Goal: Transaction & Acquisition: Obtain resource

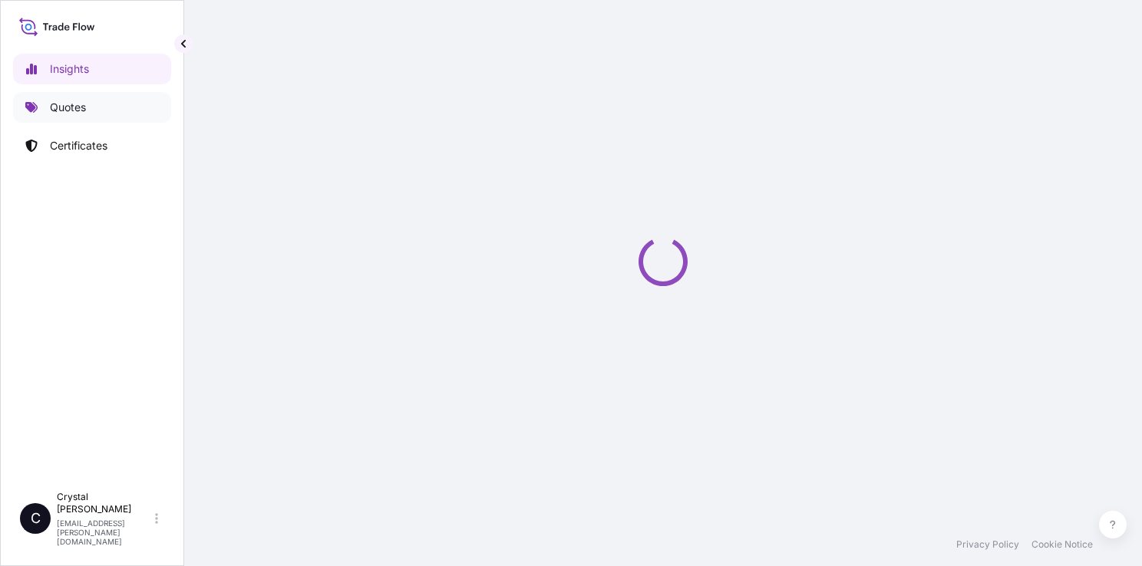
click at [86, 117] on link "Quotes" at bounding box center [92, 107] width 158 height 31
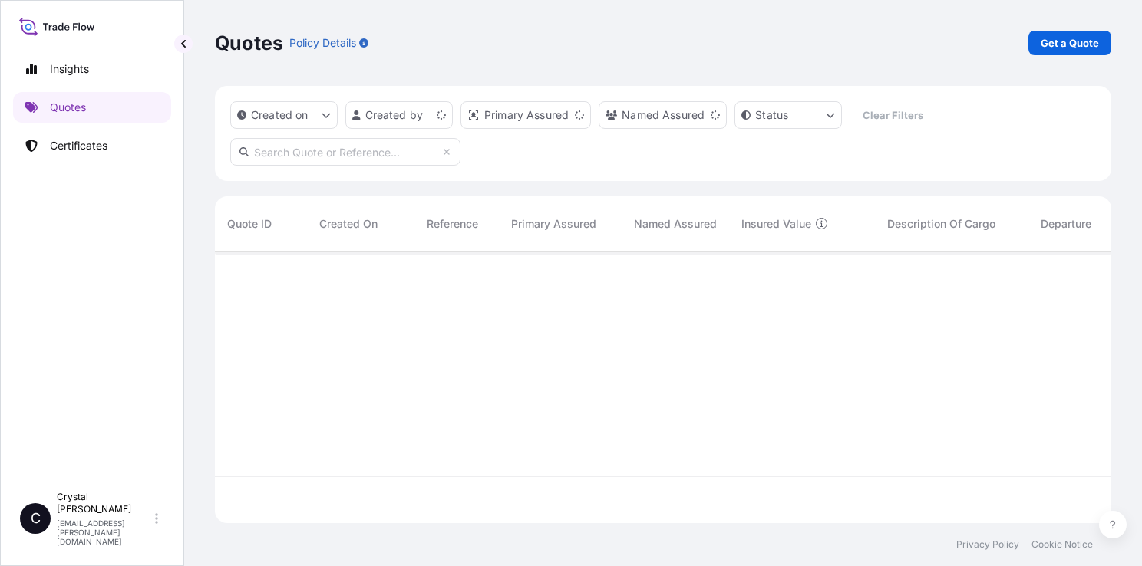
scroll to position [269, 884]
click at [1081, 47] on p "Get a Quote" at bounding box center [1070, 42] width 58 height 15
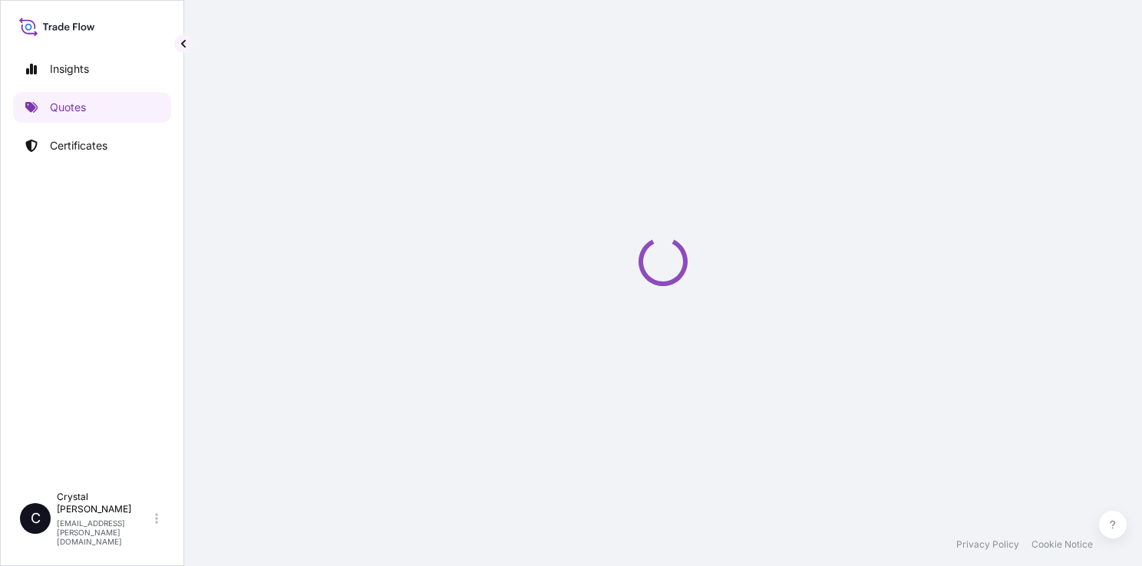
scroll to position [4, 0]
select select "Sea"
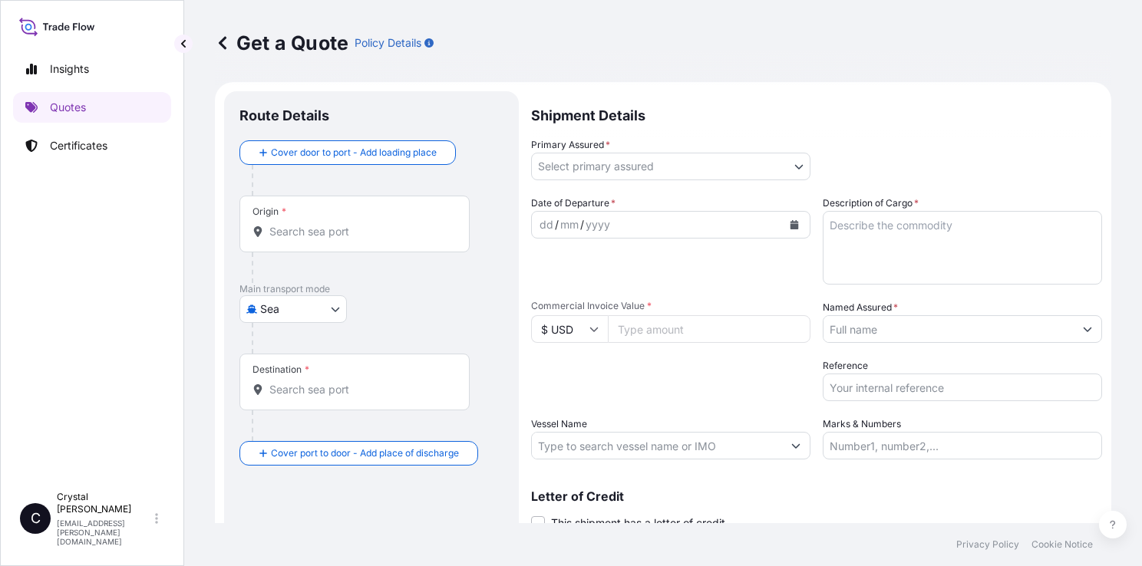
click at [326, 236] on input "Origin *" at bounding box center [359, 231] width 181 height 15
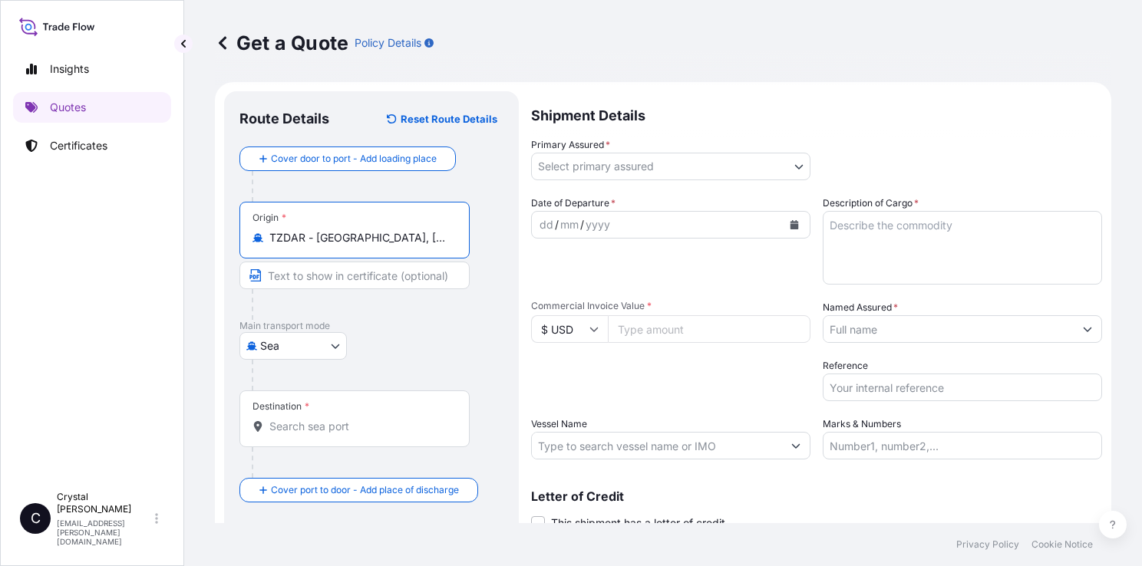
type input "TZDAR - [GEOGRAPHIC_DATA], [GEOGRAPHIC_DATA]"
click at [292, 432] on input "Destination *" at bounding box center [359, 426] width 181 height 15
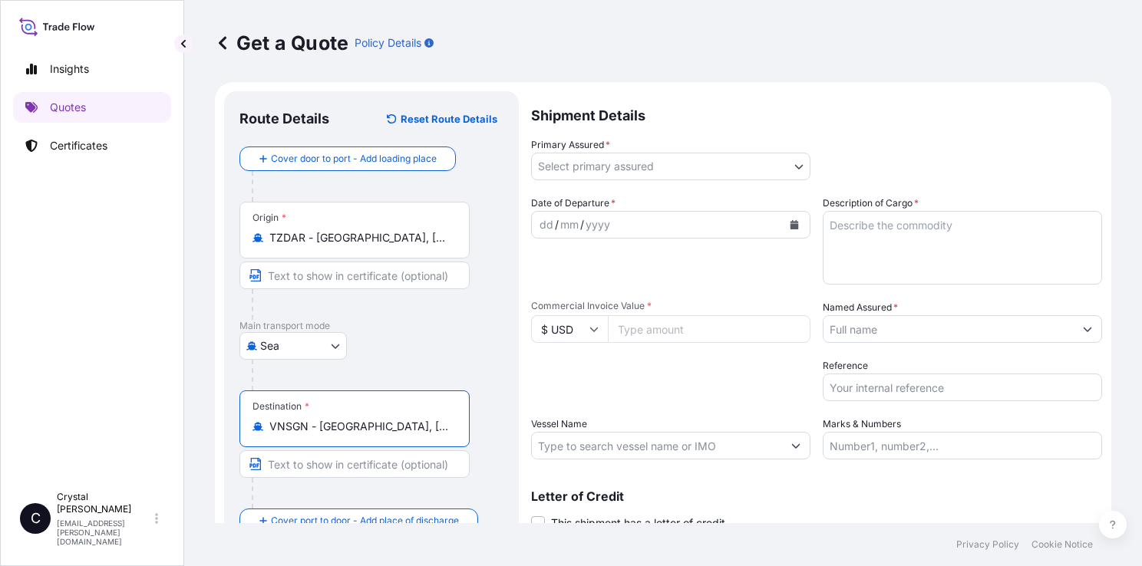
type input "VNSGN - [GEOGRAPHIC_DATA], [GEOGRAPHIC_DATA]"
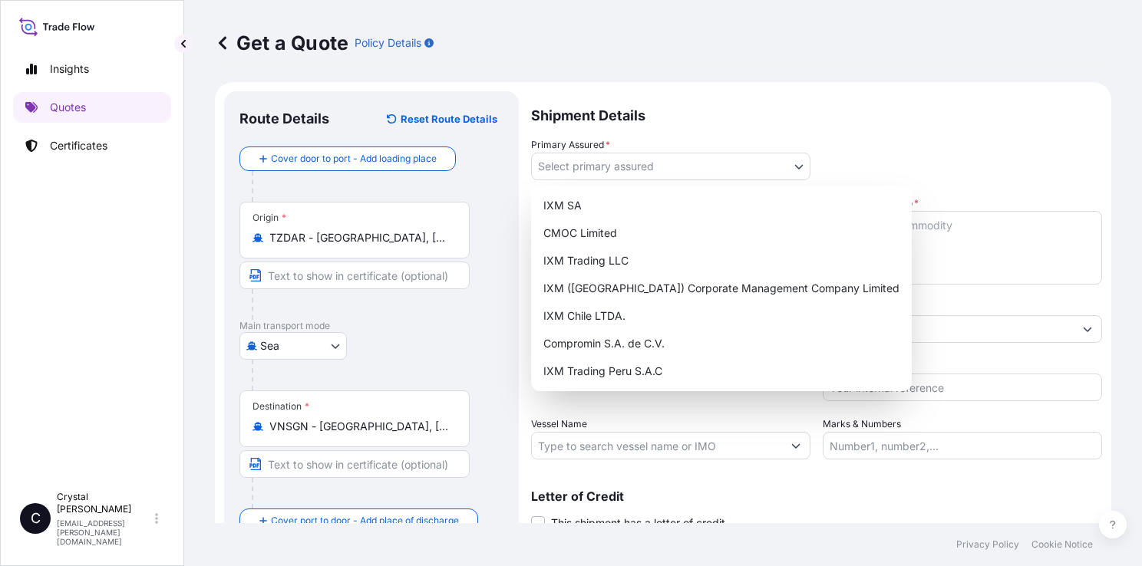
click at [663, 165] on body "0 options available. 1 option available. 0 options available. 3 options availab…" at bounding box center [571, 283] width 1142 height 566
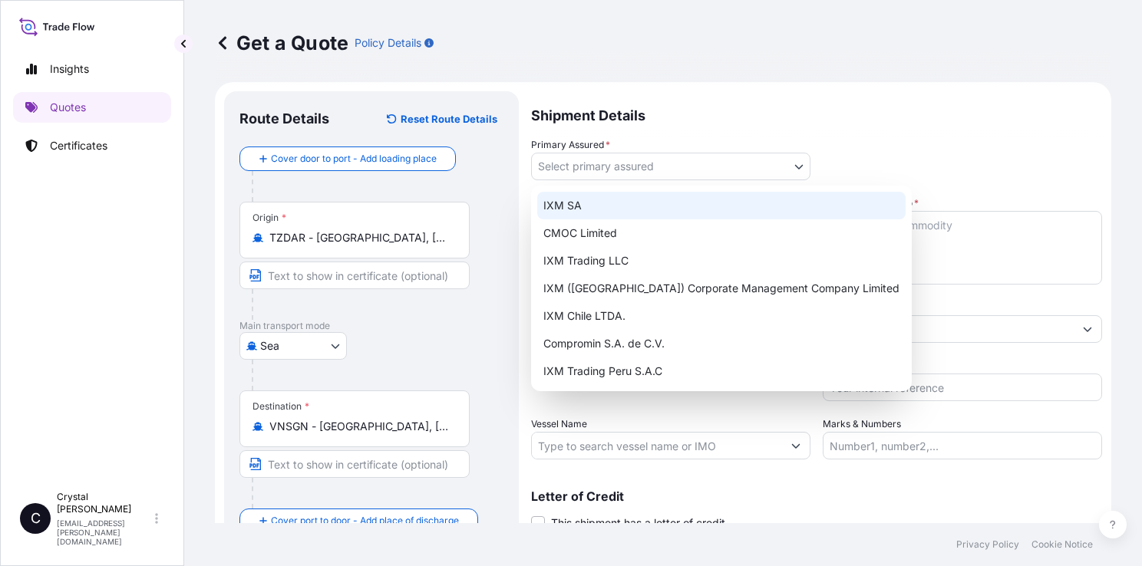
click at [631, 208] on div "IXM SA" at bounding box center [721, 206] width 368 height 28
select select "31846"
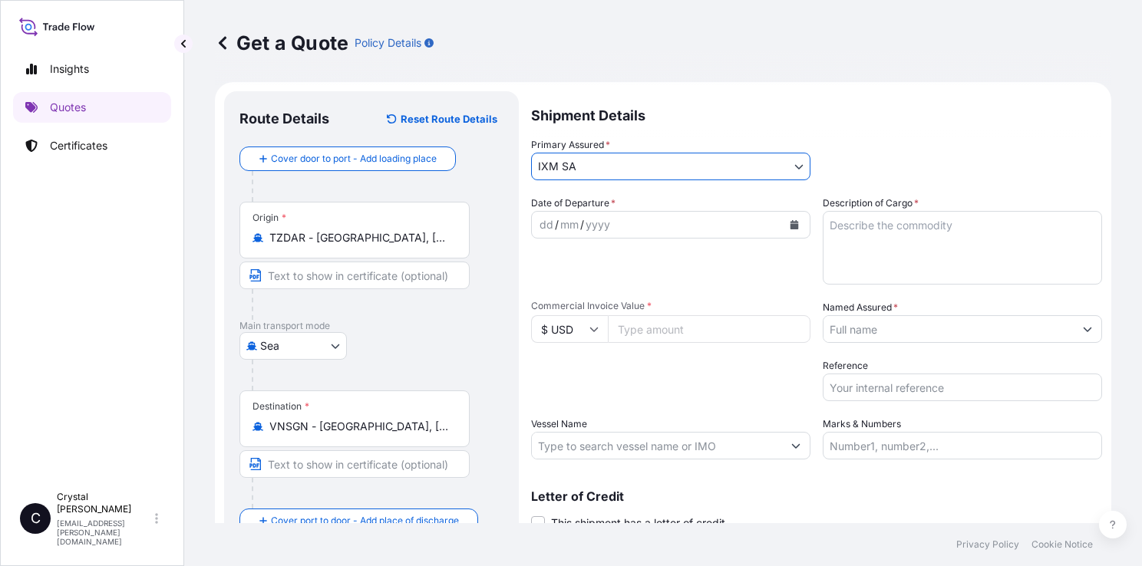
click at [794, 223] on button "Calendar" at bounding box center [794, 225] width 25 height 25
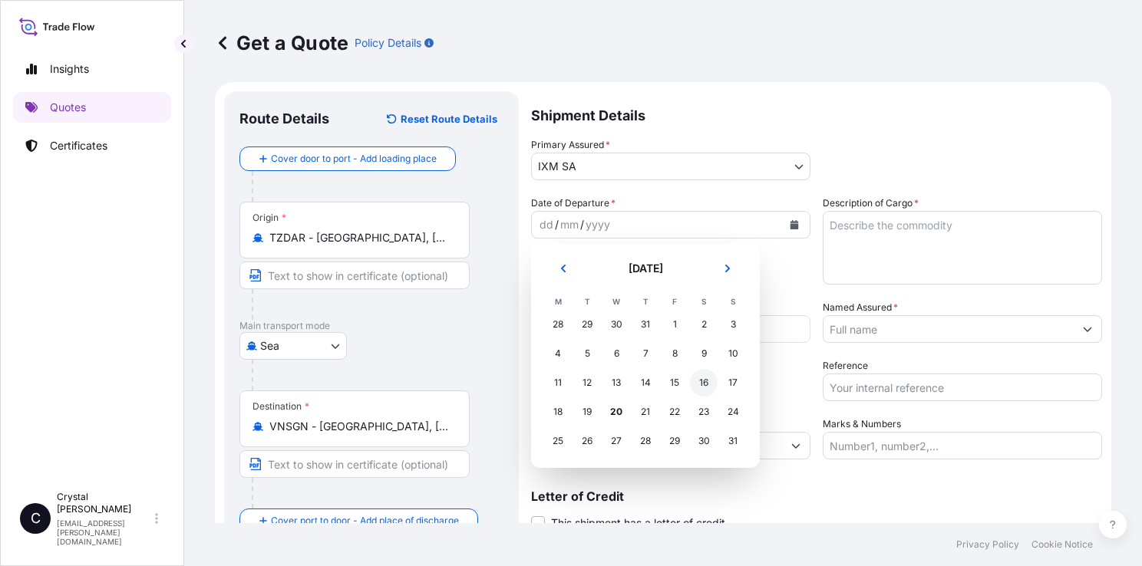
click at [704, 388] on div "16" at bounding box center [704, 383] width 28 height 28
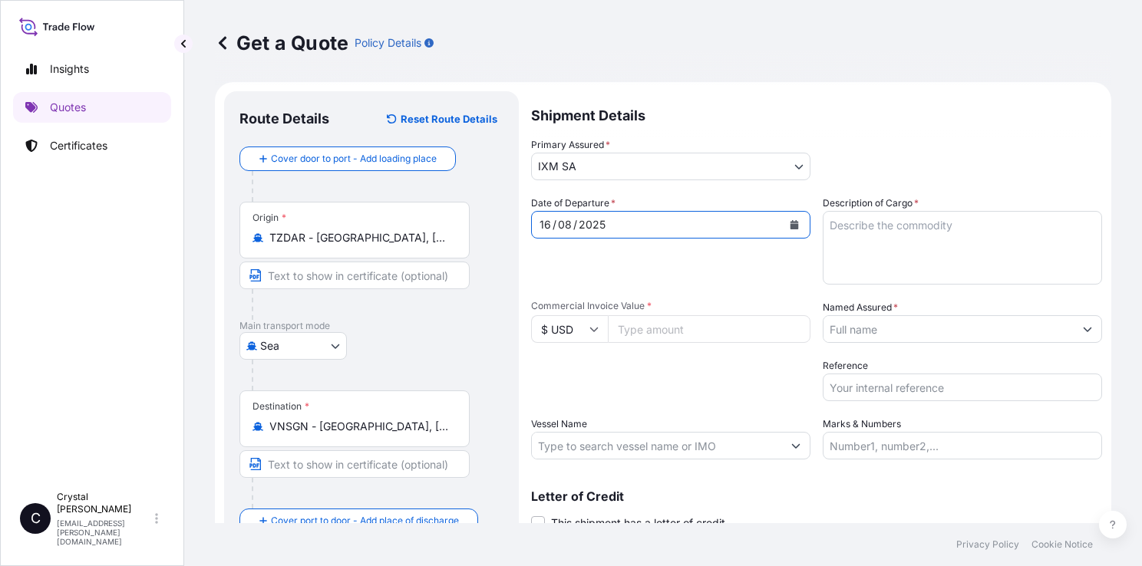
click at [950, 223] on textarea "Description of Cargo *" at bounding box center [962, 248] width 279 height 74
type textarea "COPPER CATHODES"
click at [686, 332] on input "Commercial Invoice Value *" at bounding box center [709, 329] width 203 height 28
paste input "2419898.73"
type input "2419898.73"
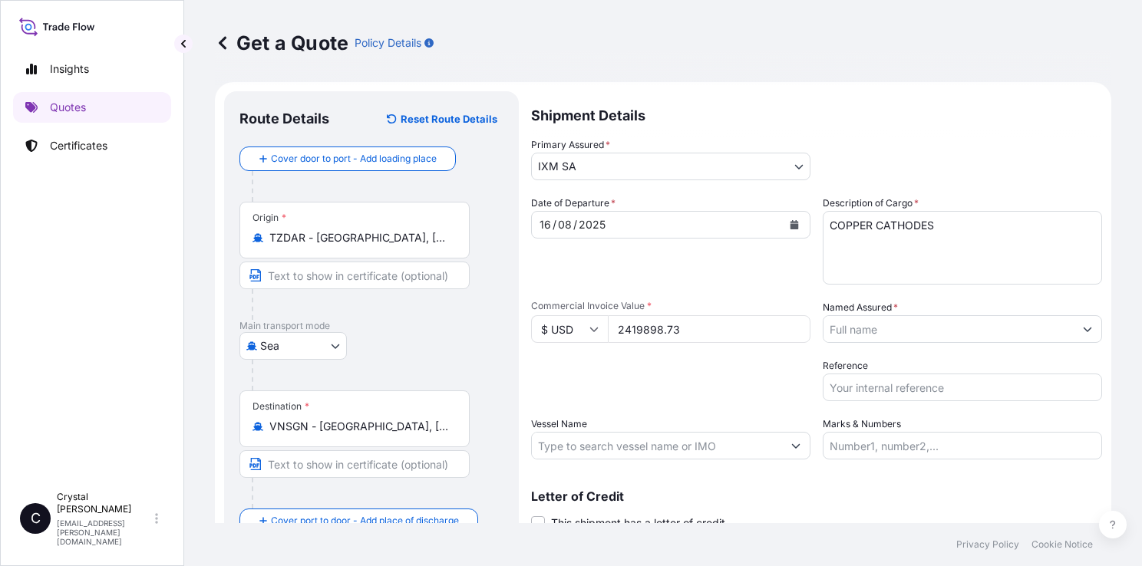
click at [949, 339] on input "Named Assured *" at bounding box center [948, 329] width 250 height 28
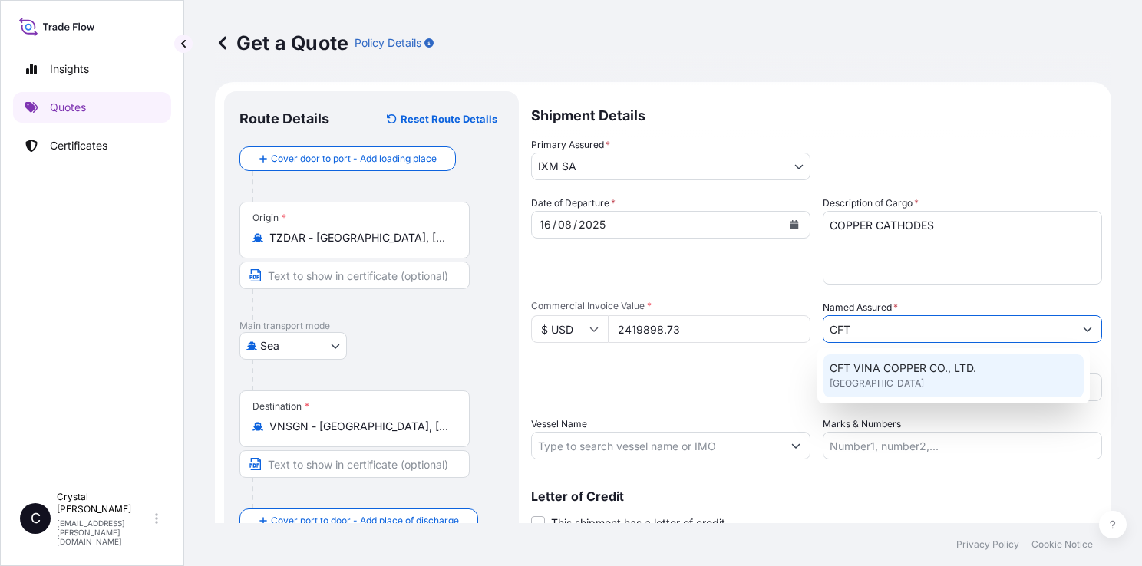
click at [934, 382] on div "CFT VINA COPPER CO., LTD. [GEOGRAPHIC_DATA]" at bounding box center [953, 376] width 260 height 43
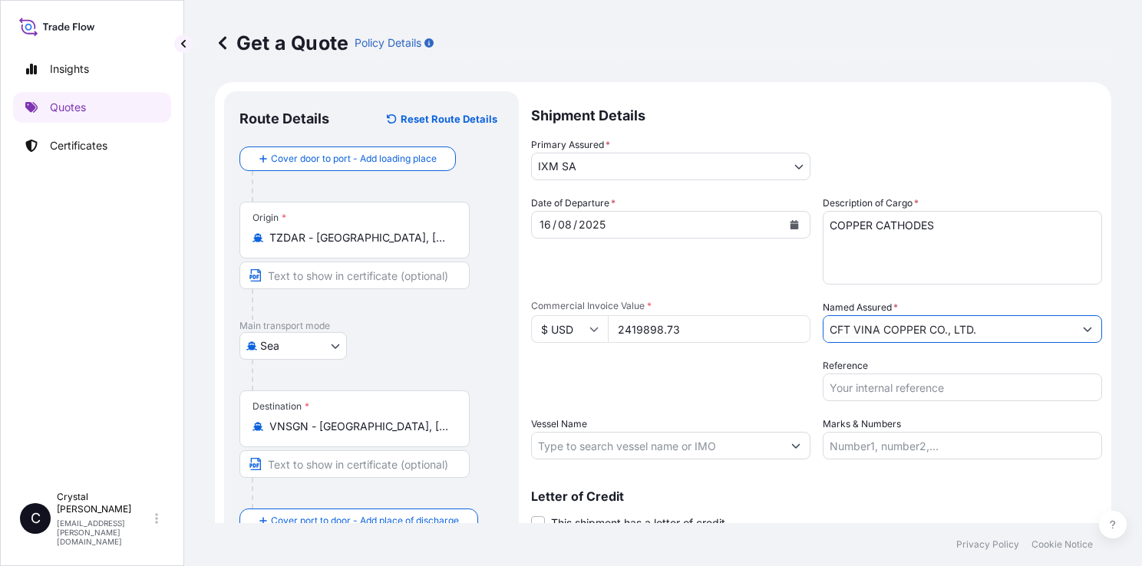
paste input "S101.08098/080"
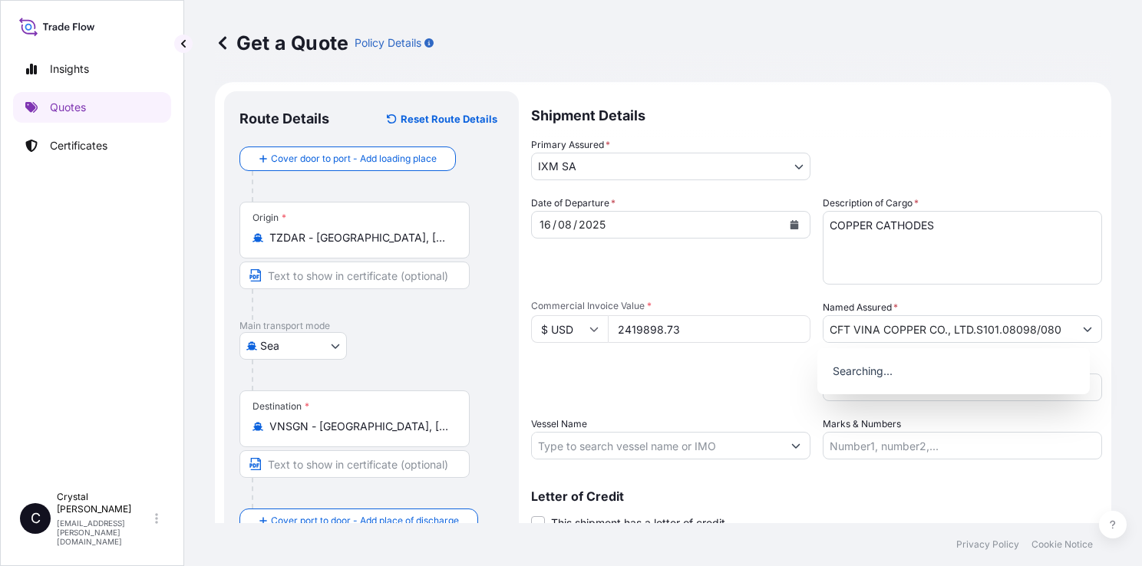
click at [875, 390] on div "Searching..." at bounding box center [953, 371] width 272 height 46
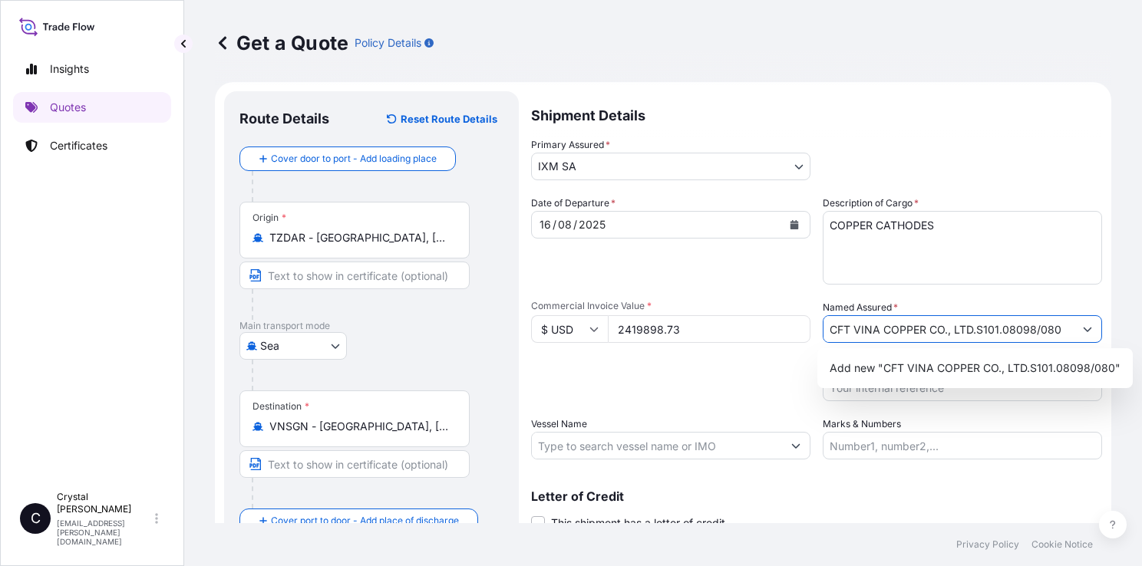
drag, startPoint x: 1048, startPoint y: 330, endPoint x: 976, endPoint y: 325, distance: 72.3
click at [977, 324] on input "CFT VINA COPPER CO., LTD.S101.08098/080" at bounding box center [948, 329] width 250 height 28
drag, startPoint x: 971, startPoint y: 329, endPoint x: 1068, endPoint y: 330, distance: 97.5
click at [1068, 330] on div "CFT VINA COPPER CO., LTD.S101.08098/080" at bounding box center [962, 329] width 279 height 28
type input "CFT VINA COPPER CO., LTD."
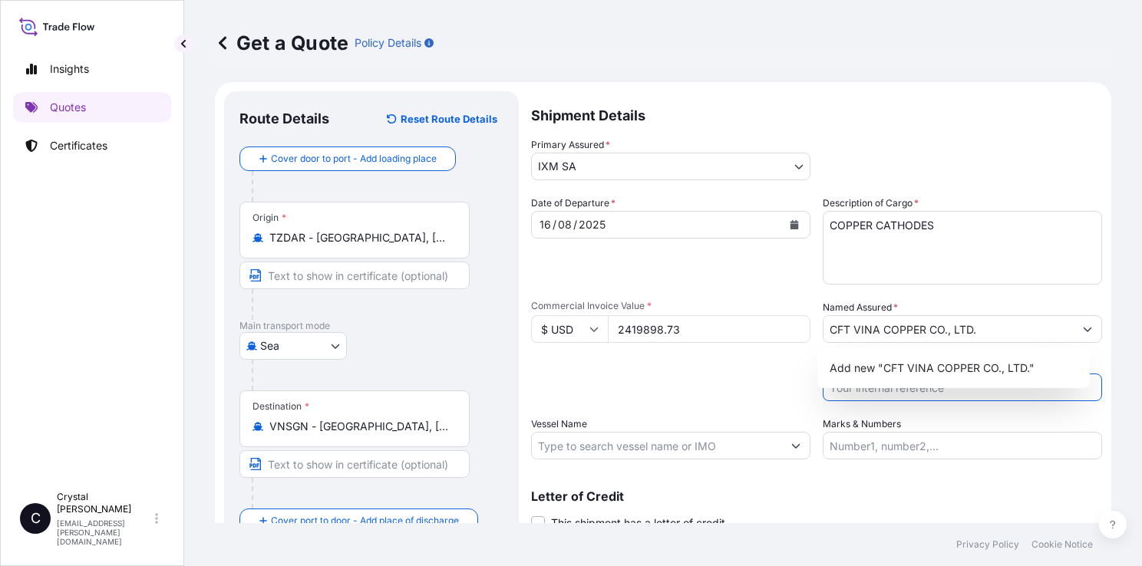
click at [936, 400] on input "Reference" at bounding box center [962, 388] width 279 height 28
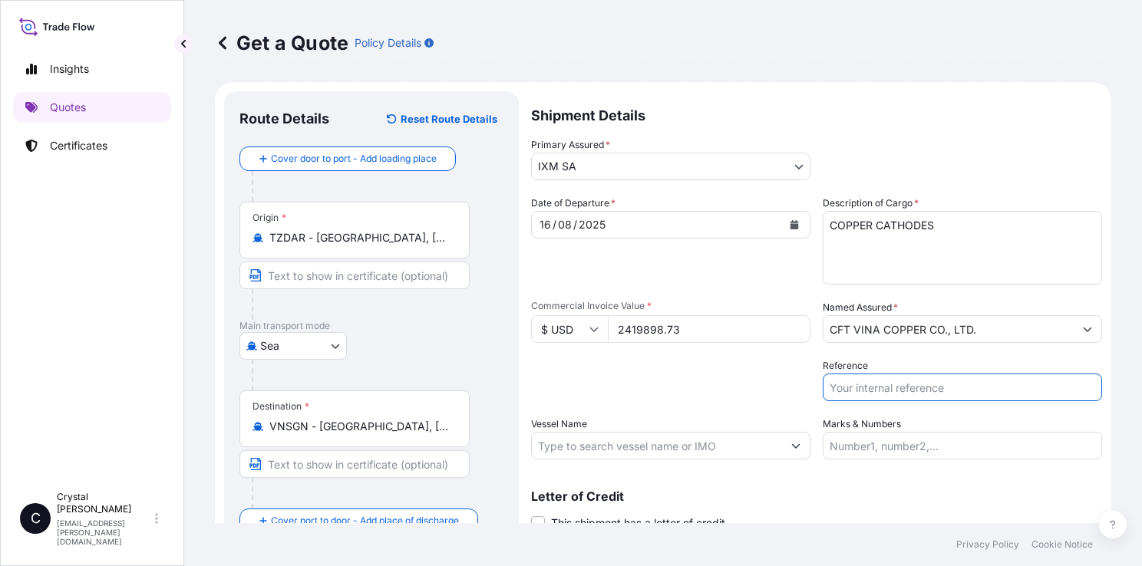
click at [926, 389] on input "Reference" at bounding box center [962, 388] width 279 height 28
paste input "S101.08098/080"
type input "S101.08098/080"
click at [683, 442] on input "Vessel Name" at bounding box center [657, 446] width 250 height 28
click at [720, 449] on input "Vessel Name" at bounding box center [657, 446] width 250 height 28
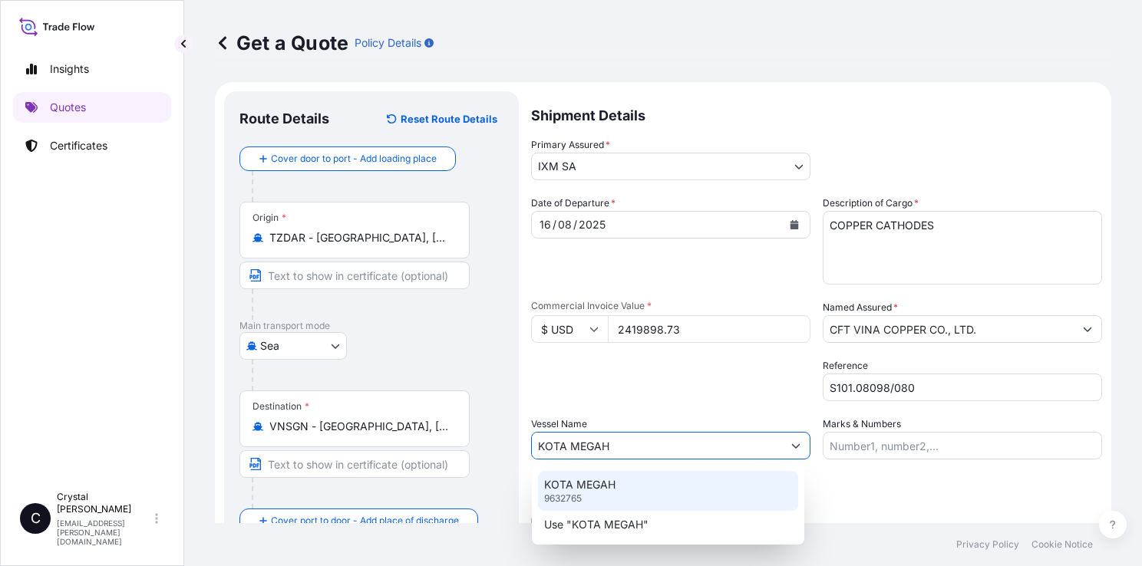
click at [683, 500] on div "KOTA MEGAH 9632765" at bounding box center [668, 491] width 260 height 40
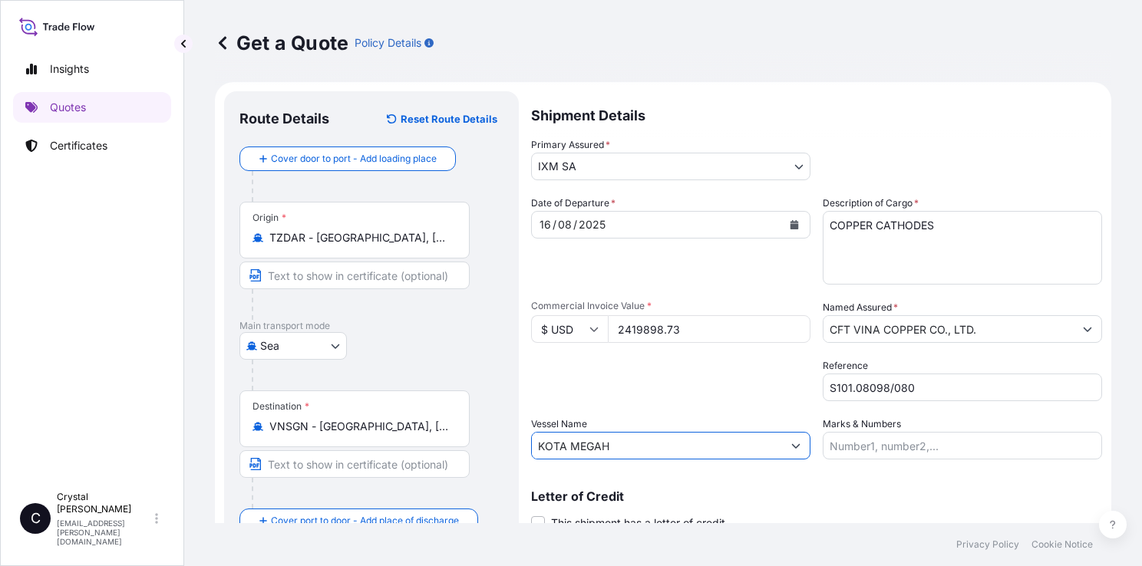
scroll to position [62, 0]
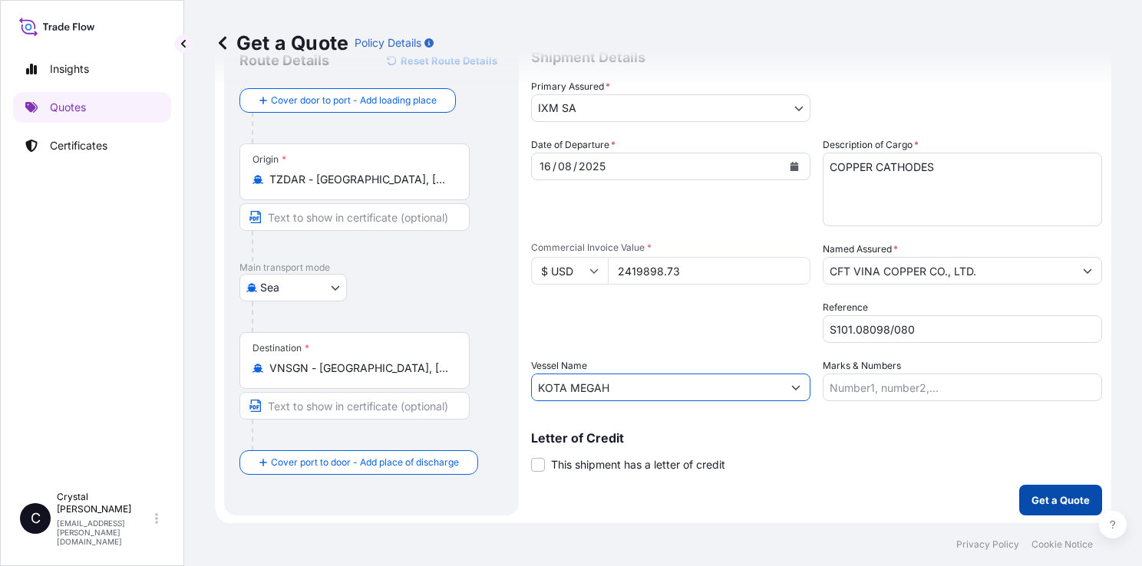
type input "KOTA MEGAH"
click at [1062, 503] on p "Get a Quote" at bounding box center [1060, 500] width 58 height 15
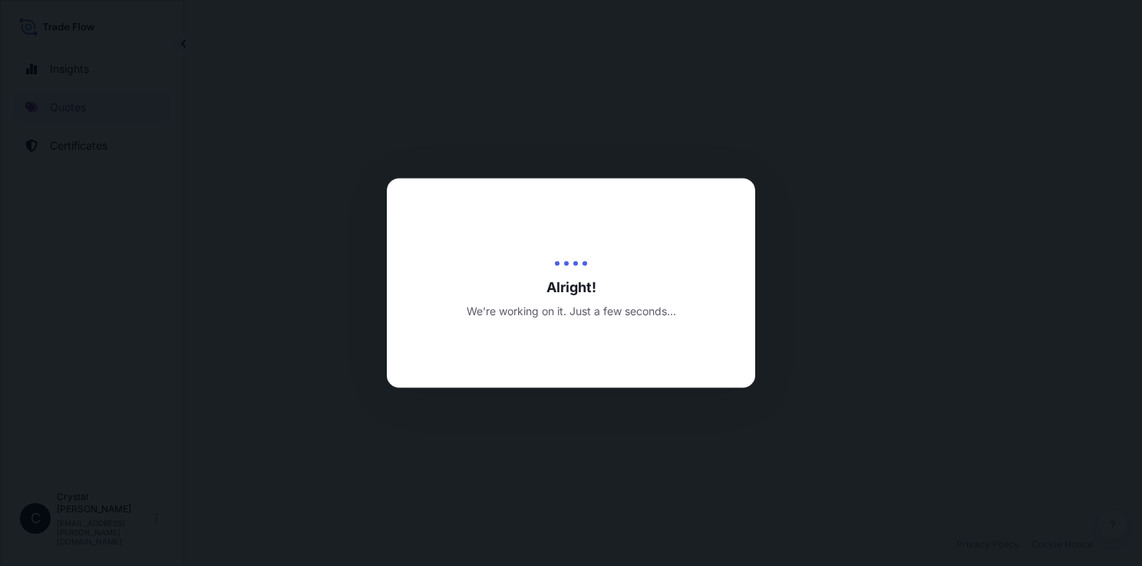
select select "Sea"
select select "31846"
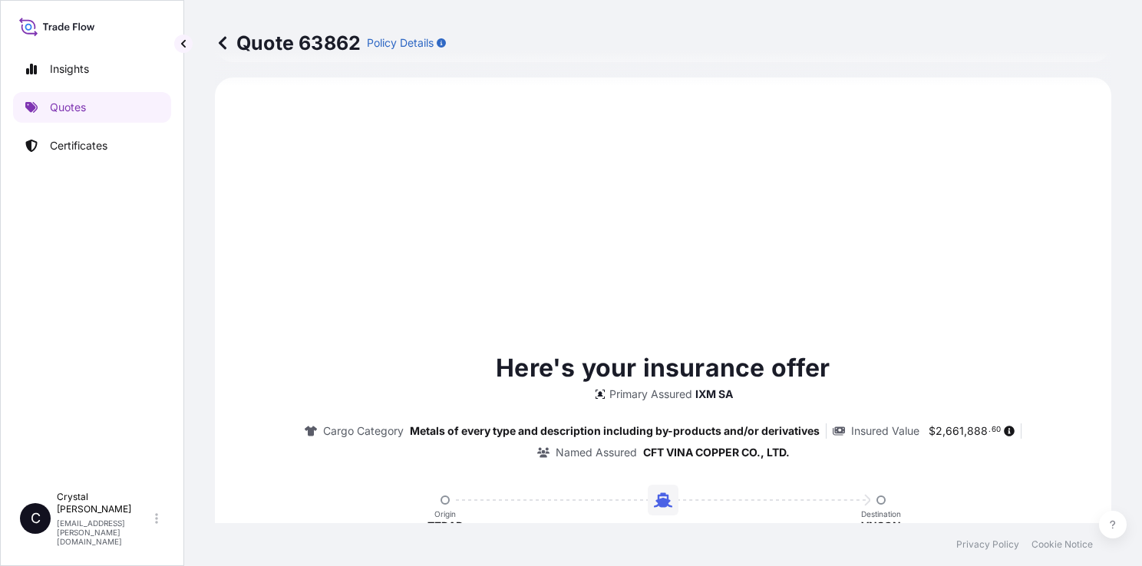
scroll to position [832, 0]
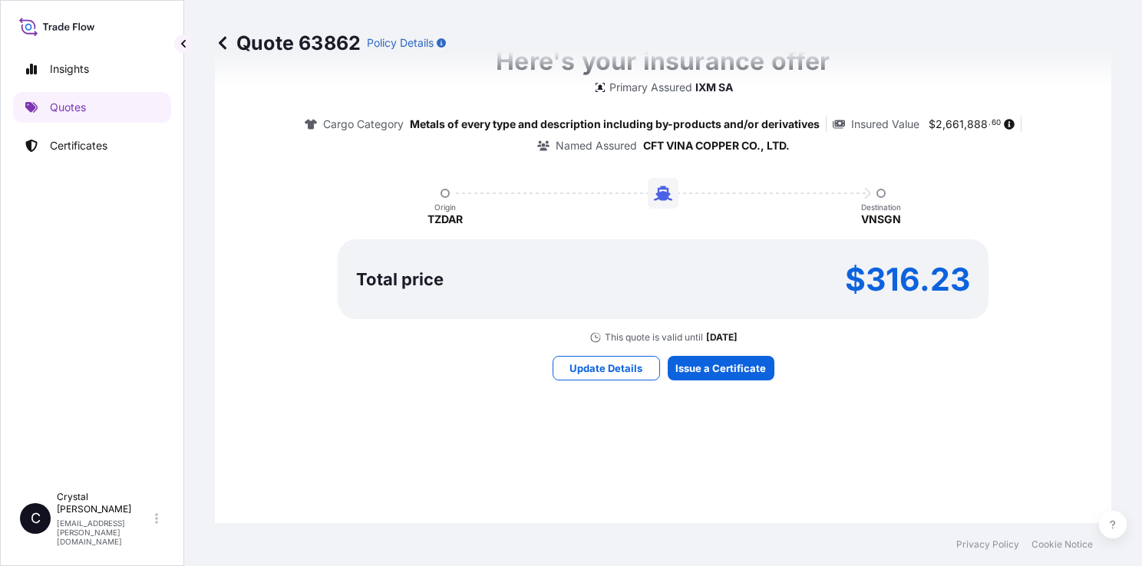
click at [719, 443] on div "Here's your insurance offer Primary Assured IXM SA Cargo Category Metals of eve…" at bounding box center [662, 211] width 853 height 839
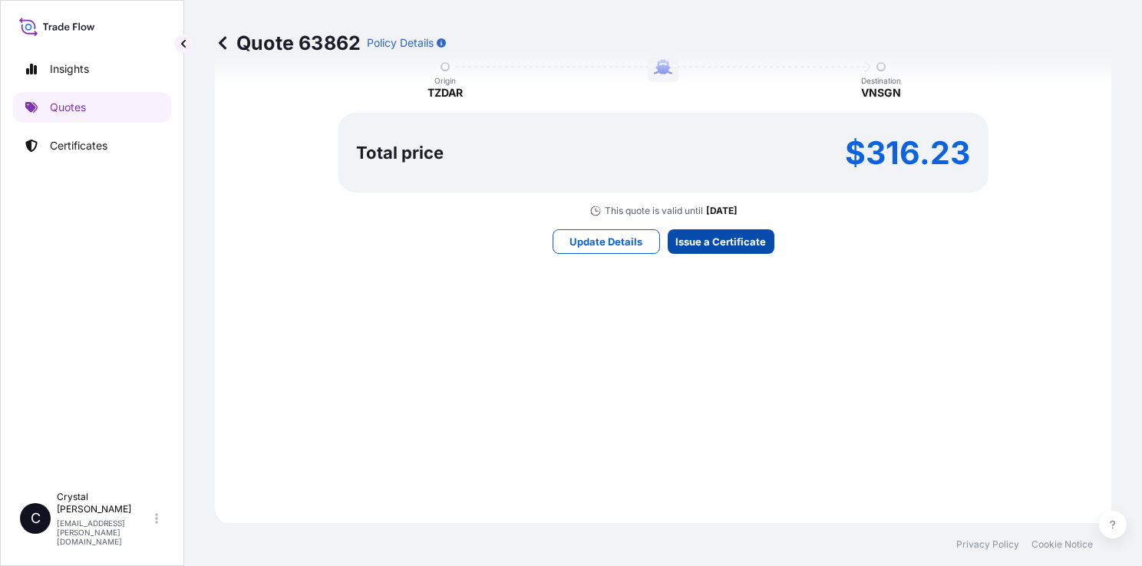
scroll to position [1763, 0]
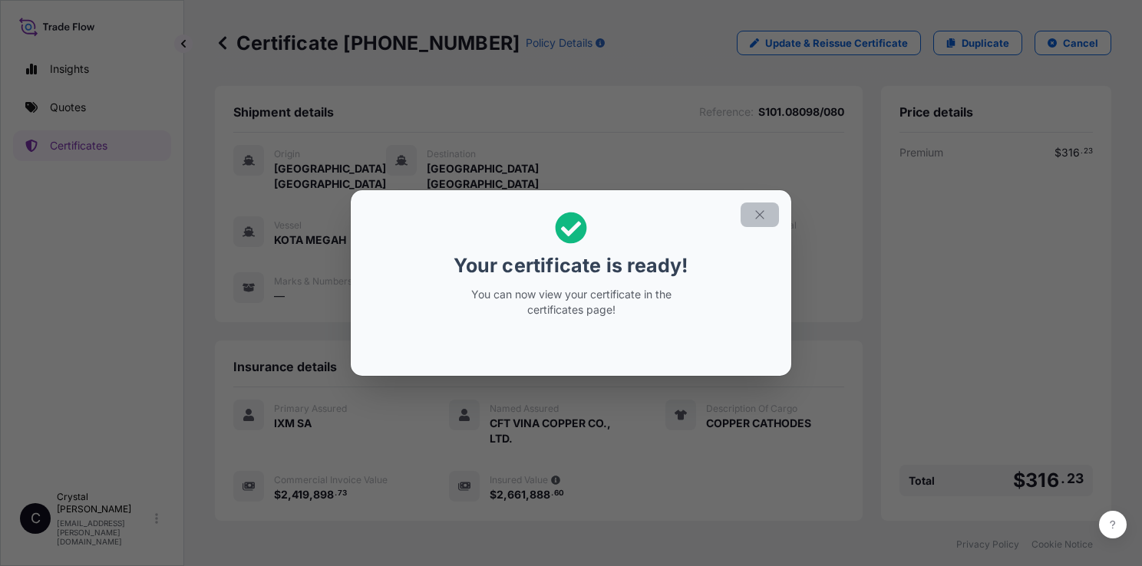
click at [754, 218] on icon "button" at bounding box center [760, 215] width 14 height 14
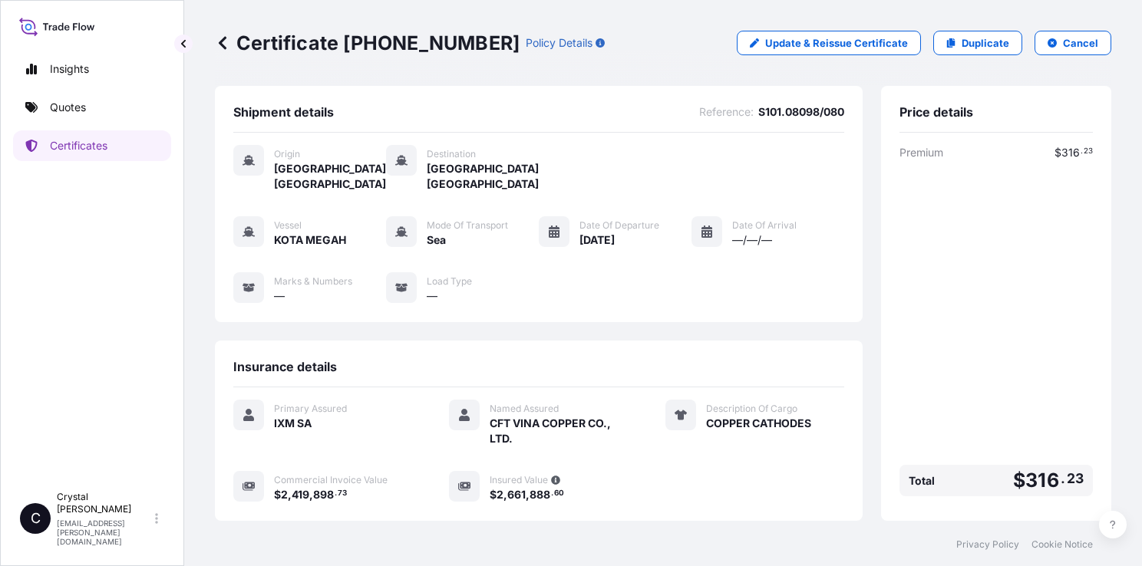
scroll to position [154, 0]
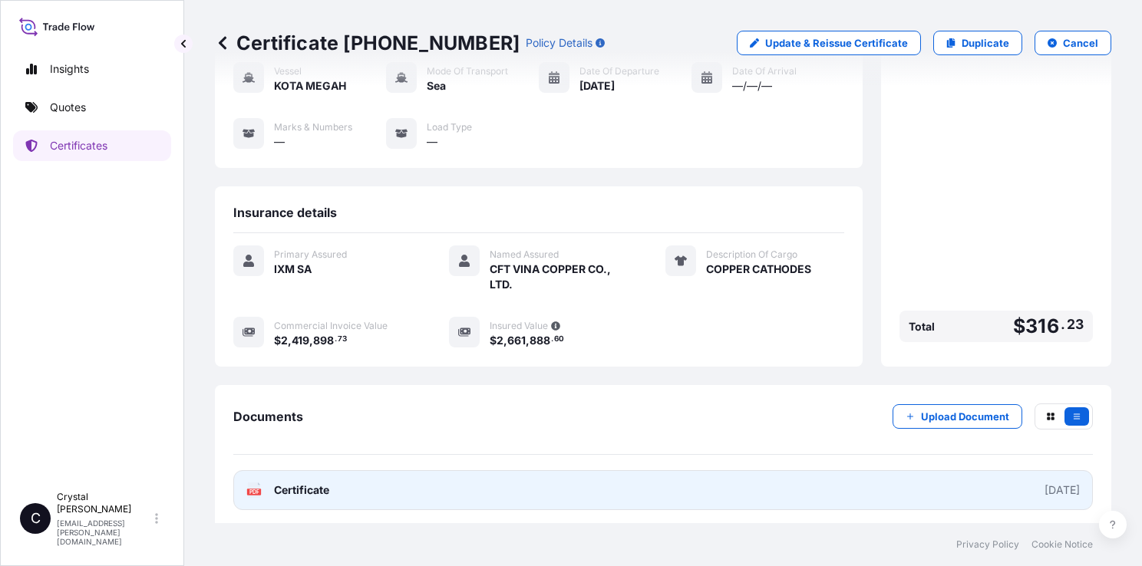
click at [304, 491] on span "Certificate" at bounding box center [301, 490] width 55 height 15
